Goal: Find specific page/section: Find specific page/section

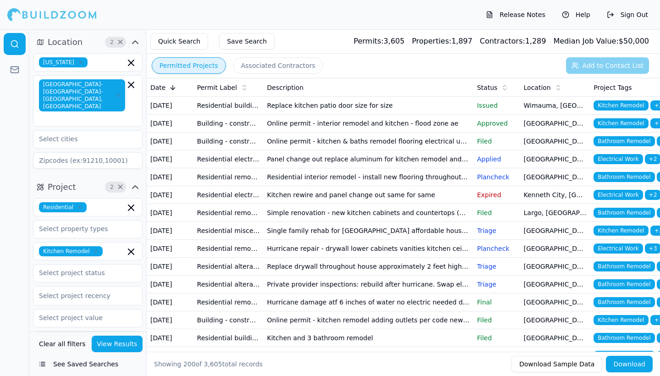
click at [120, 344] on button "View Results" at bounding box center [117, 343] width 51 height 16
